Goal: Information Seeking & Learning: Learn about a topic

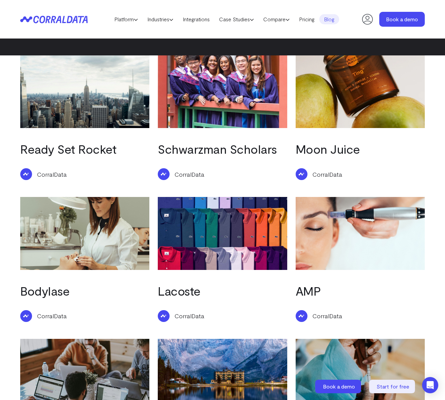
click at [354, 89] on img at bounding box center [360, 91] width 129 height 73
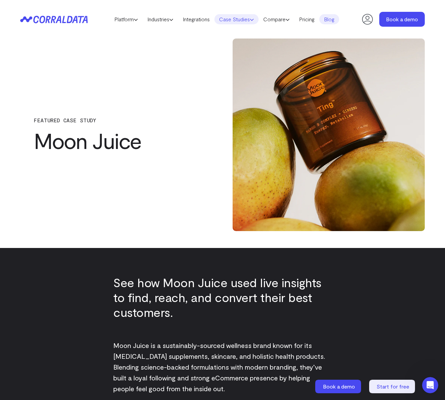
click at [240, 20] on link "Case Studies" at bounding box center [237, 19] width 44 height 10
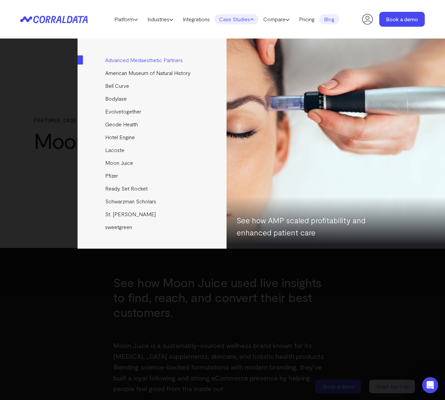
click at [142, 61] on link "Advanced Medaesthetic Partners" at bounding box center [153, 60] width 150 height 13
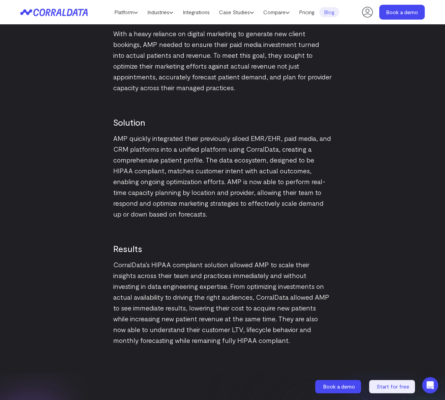
scroll to position [779, 0]
